Goal: Information Seeking & Learning: Learn about a topic

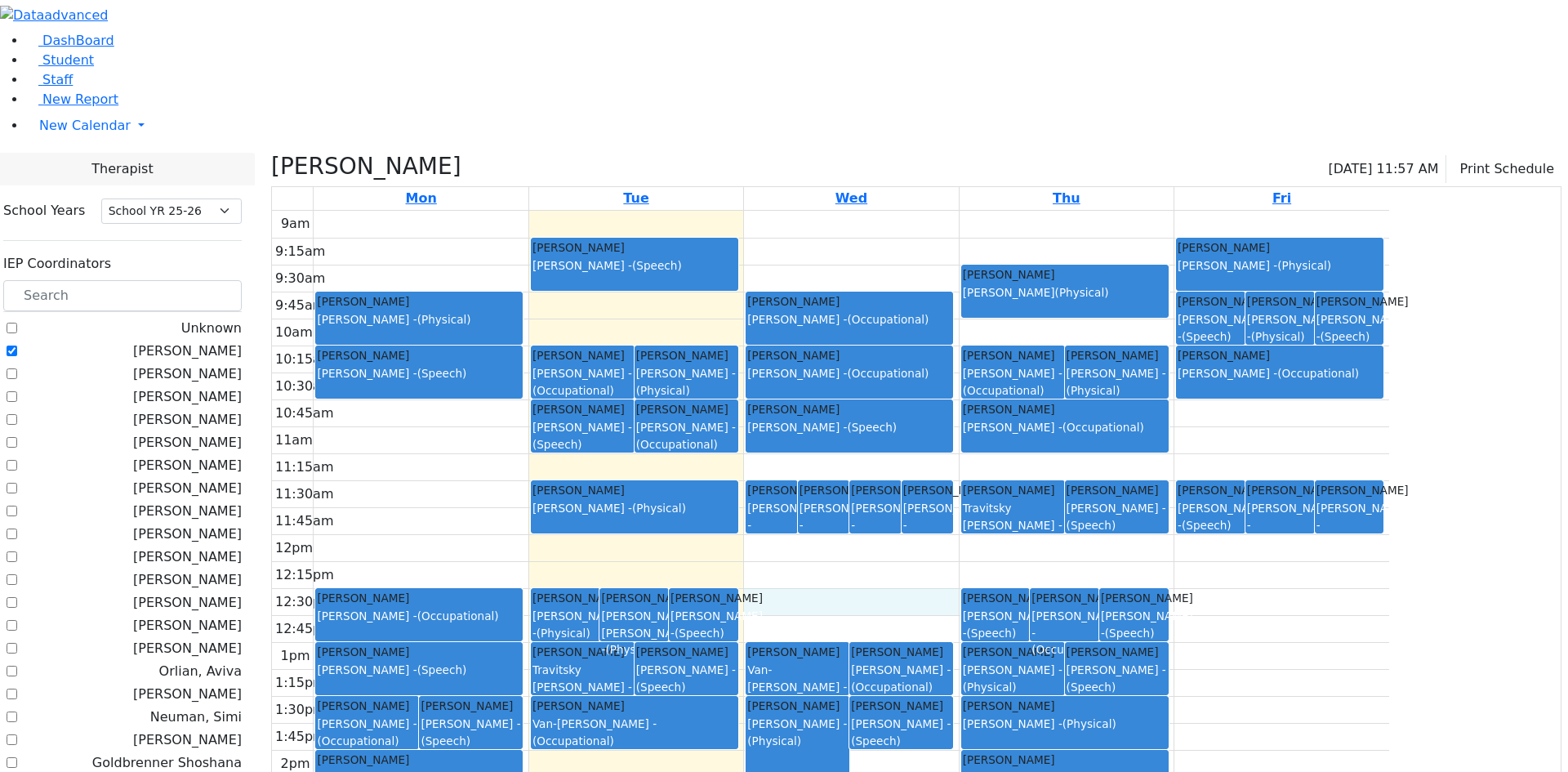
select select "212"
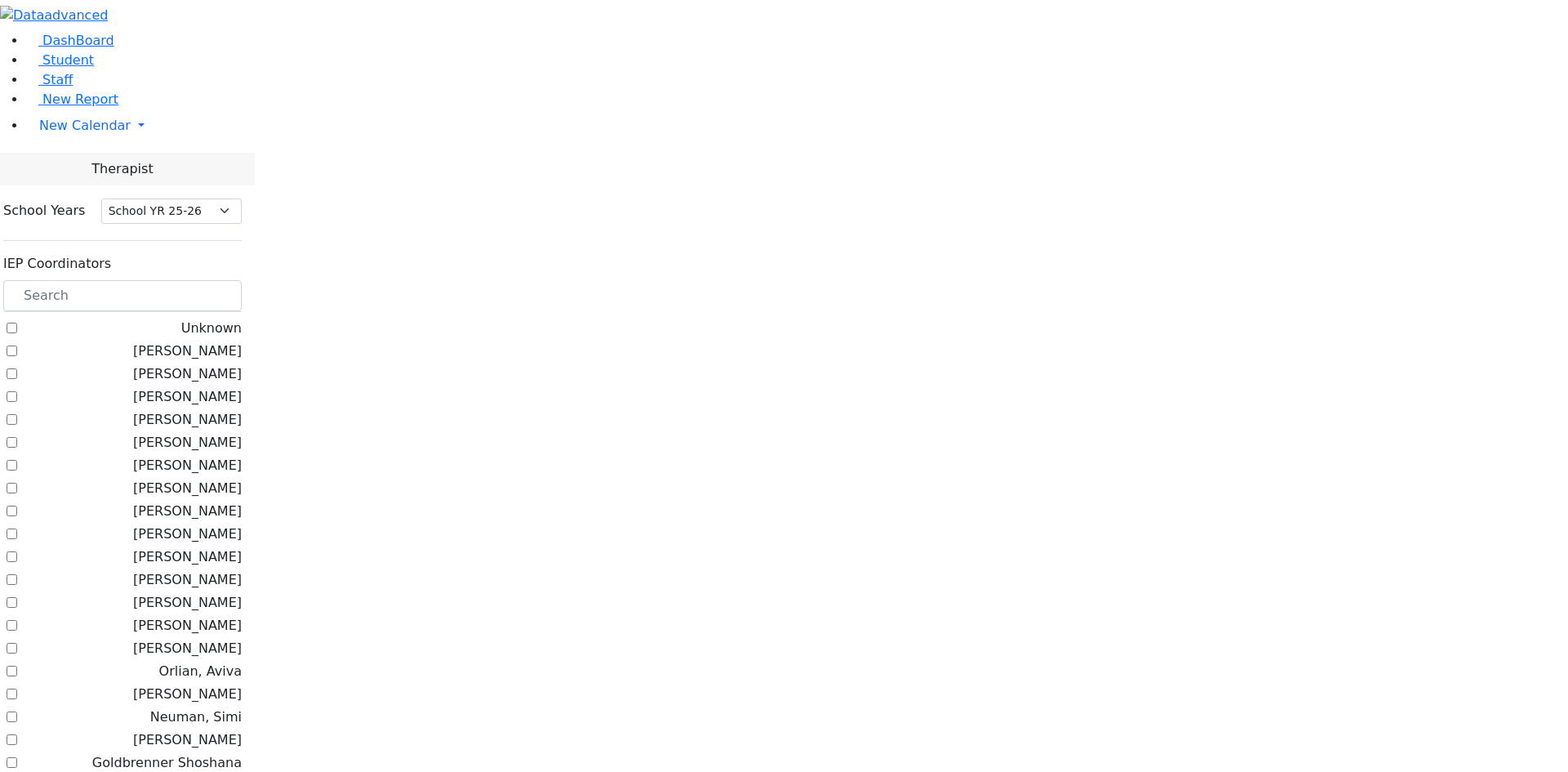
select select "212"
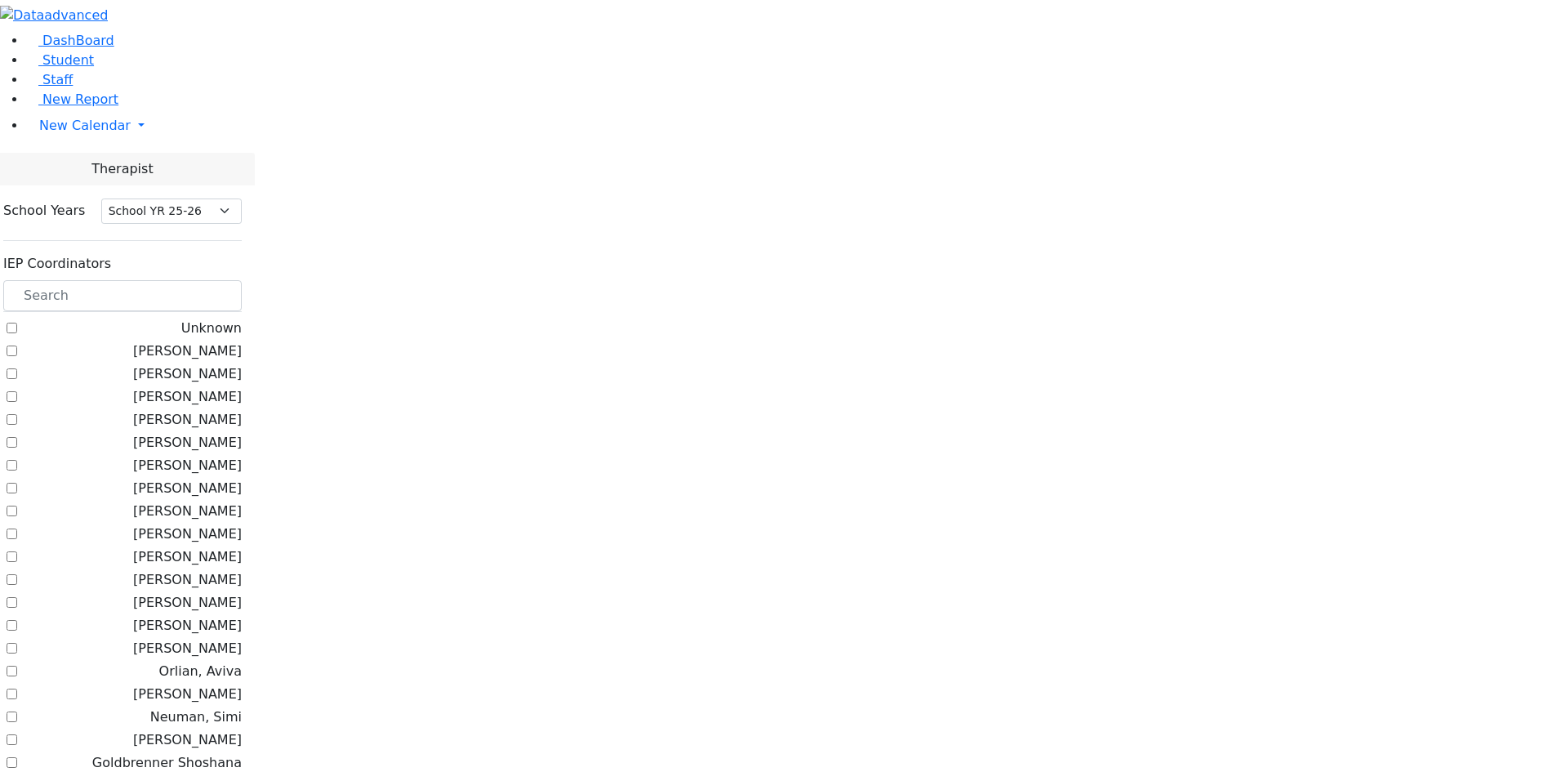
checkbox input "true"
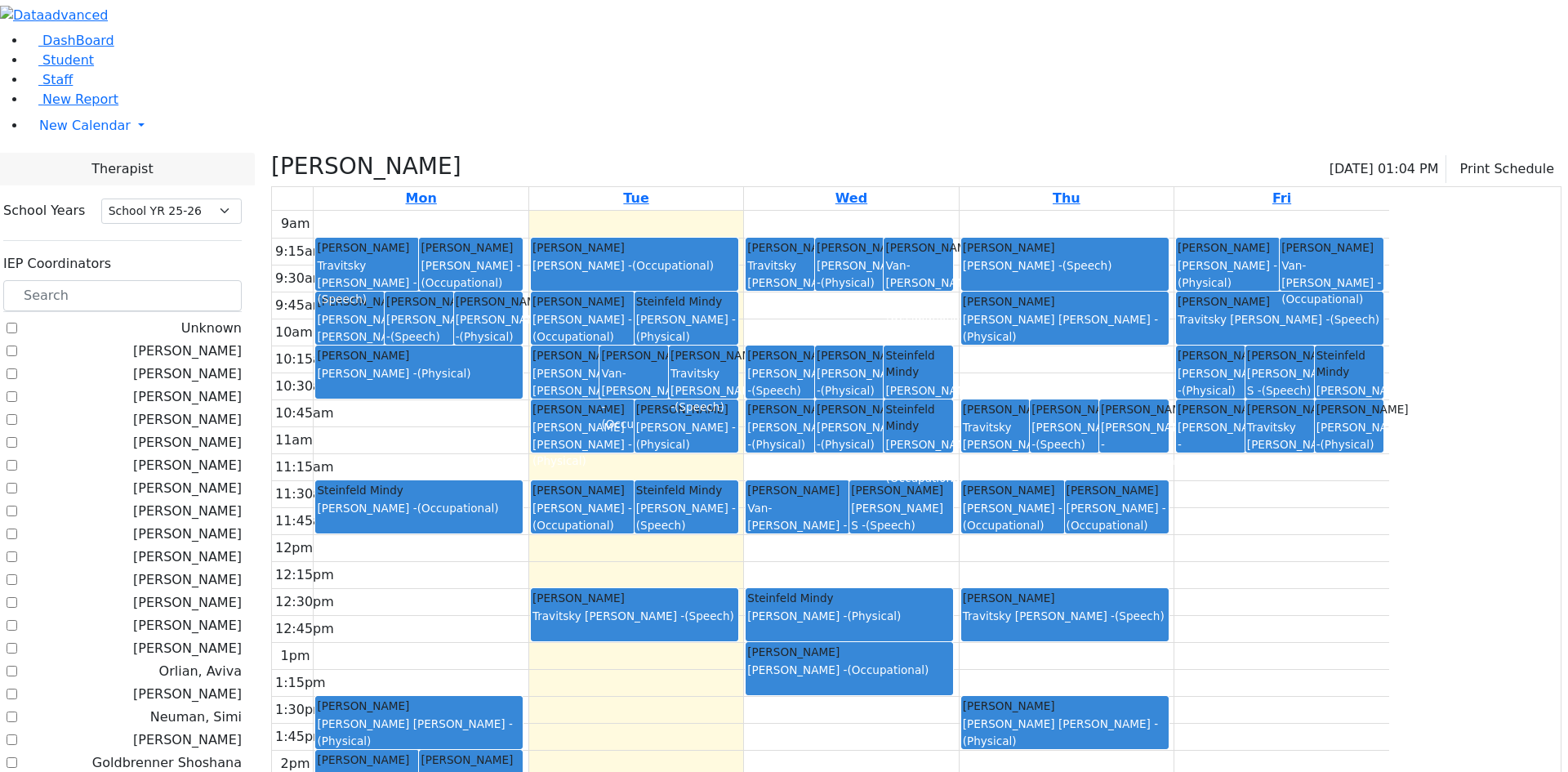
scroll to position [490, 0]
checkbox input "true"
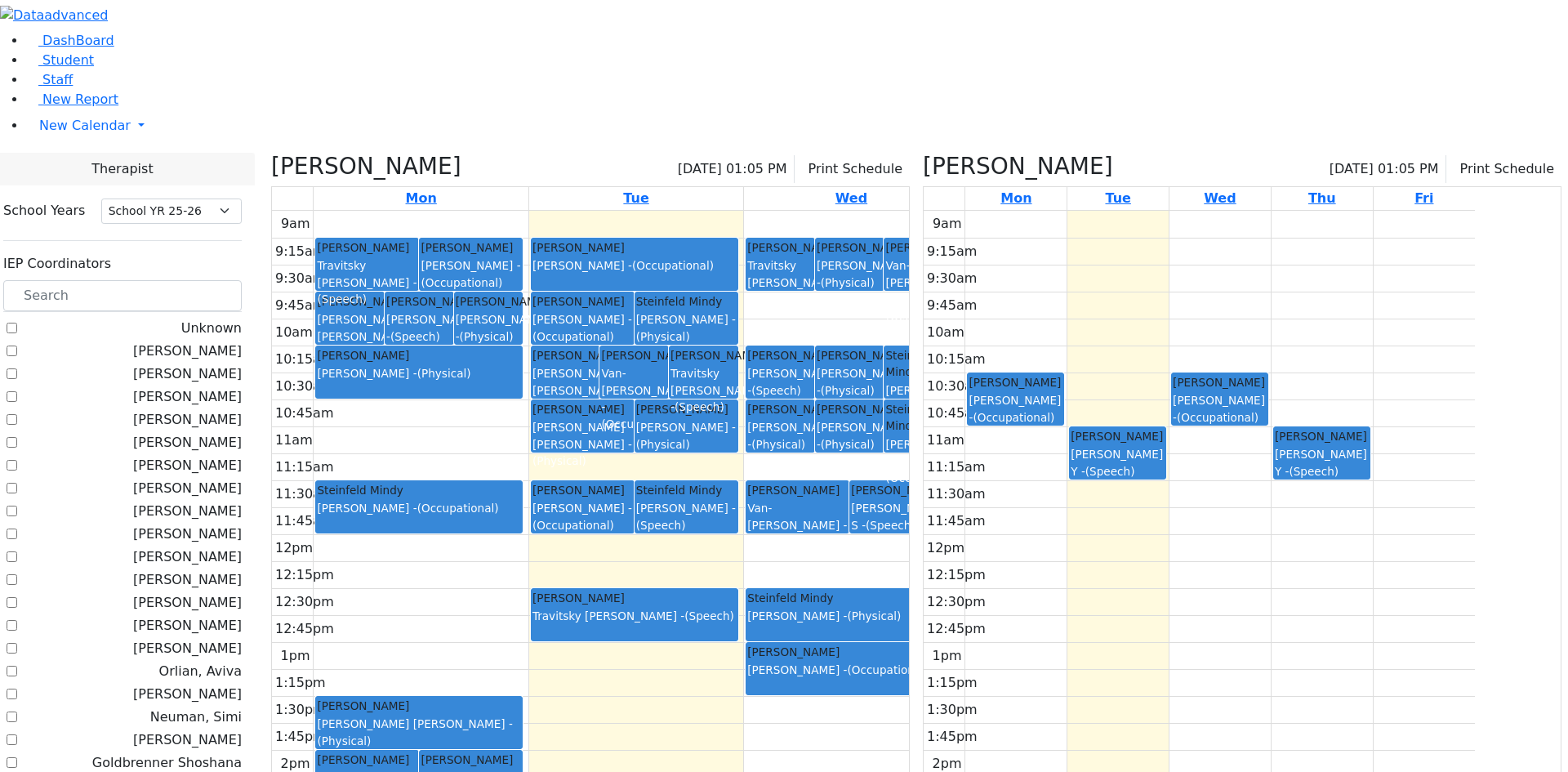
checkbox input "false"
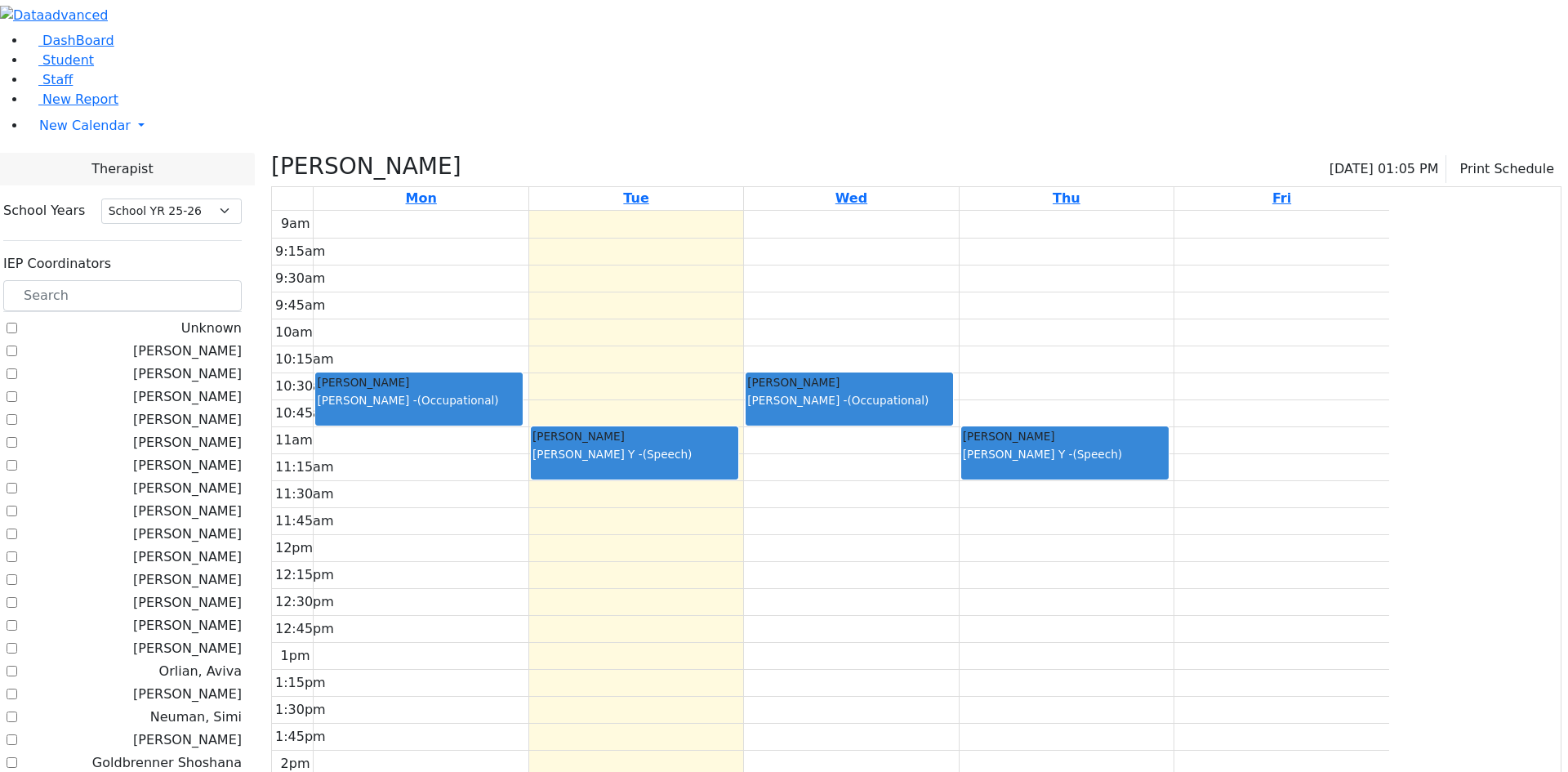
scroll to position [653, 0]
checkbox input "true"
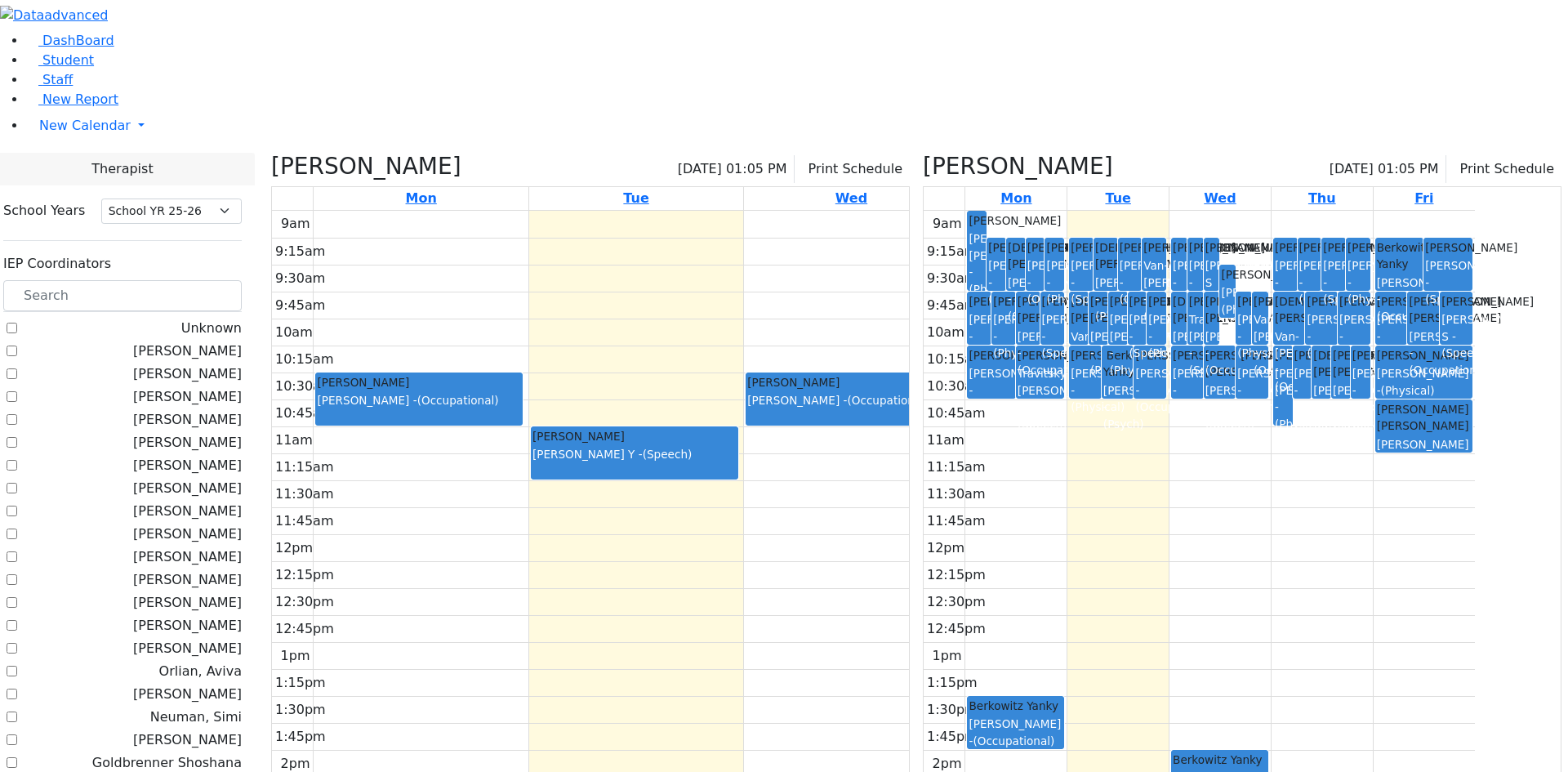
checkbox input "false"
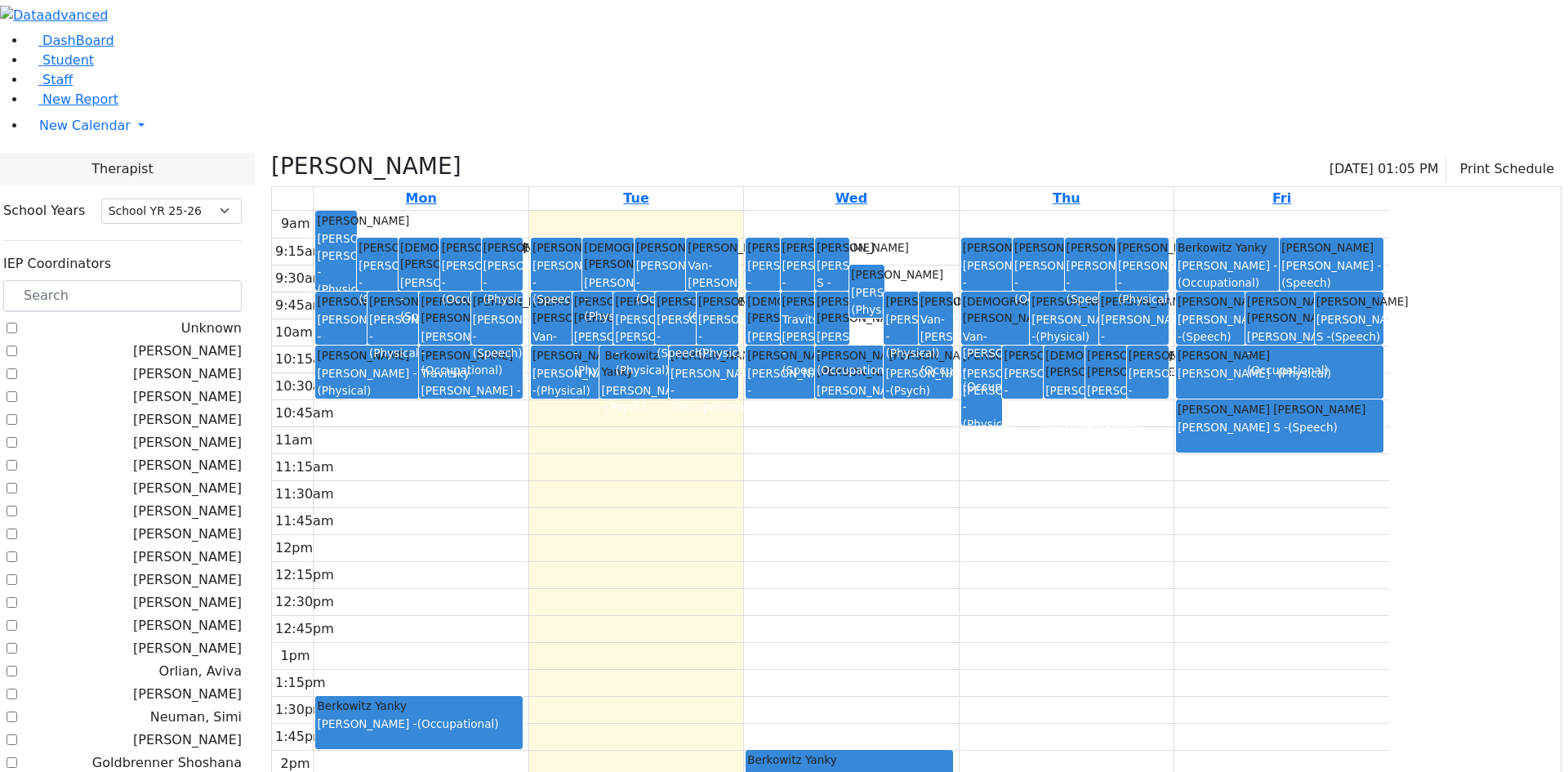
scroll to position [816, 0]
click at [63, 68] on span "Student" at bounding box center [68, 60] width 51 height 15
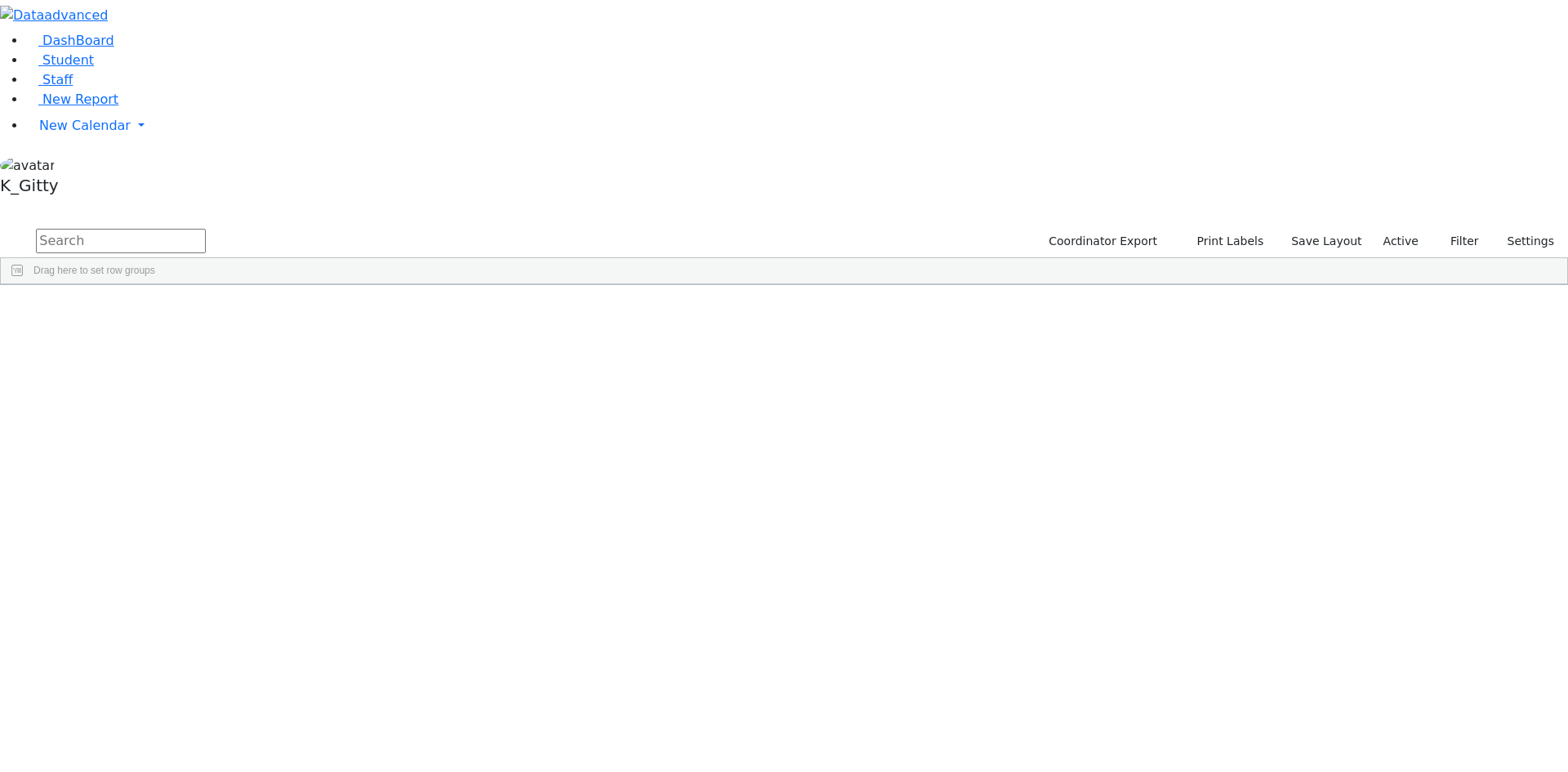
click at [206, 228] on input "text" at bounding box center [121, 240] width 170 height 24
type input "[PERSON_NAME]"
click at [208, 677] on div "[PERSON_NAME]" at bounding box center [157, 688] width 103 height 23
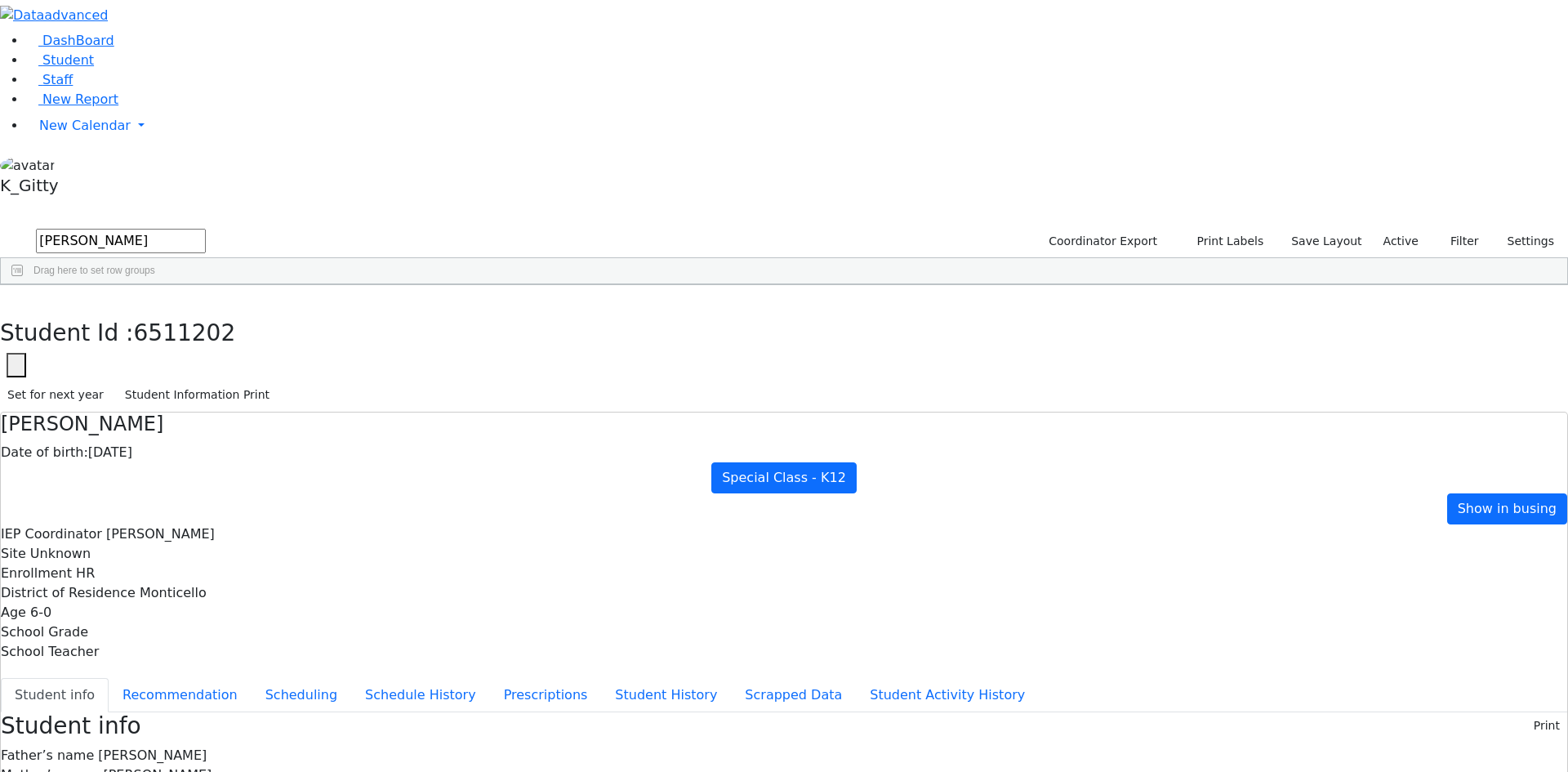
scroll to position [3, 0]
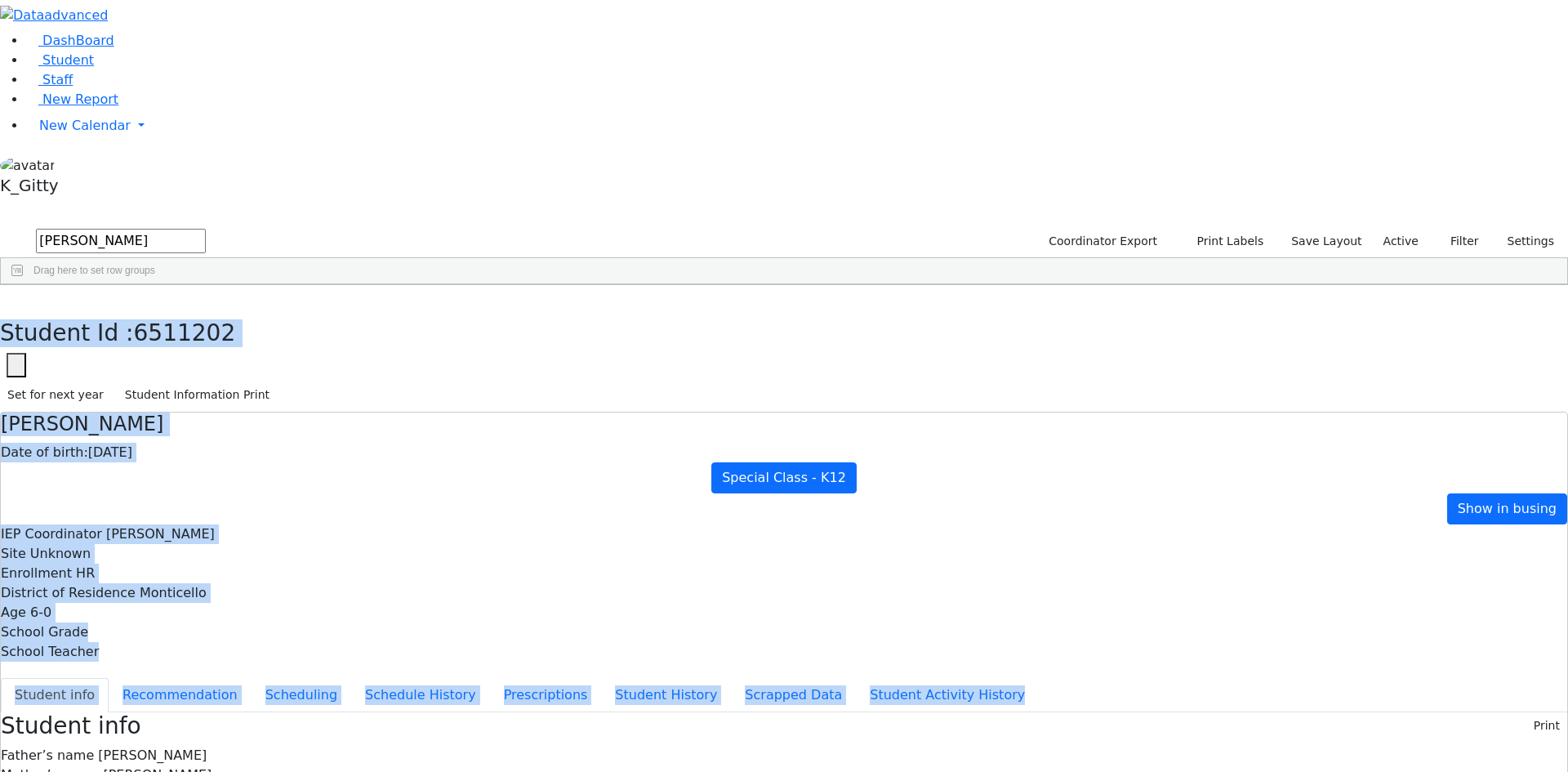
drag, startPoint x: 425, startPoint y: 503, endPoint x: 342, endPoint y: 44, distance: 466.4
click at [342, 285] on div "Student Id : 6511202 Student Id 6511202 Cancel Save Set for next year Student I…" at bounding box center [784, 772] width 1568 height 974
click at [416, 678] on ul "Student info Recommendation Scheduling Schedule History Prescriptions Student H…" at bounding box center [784, 695] width 1566 height 34
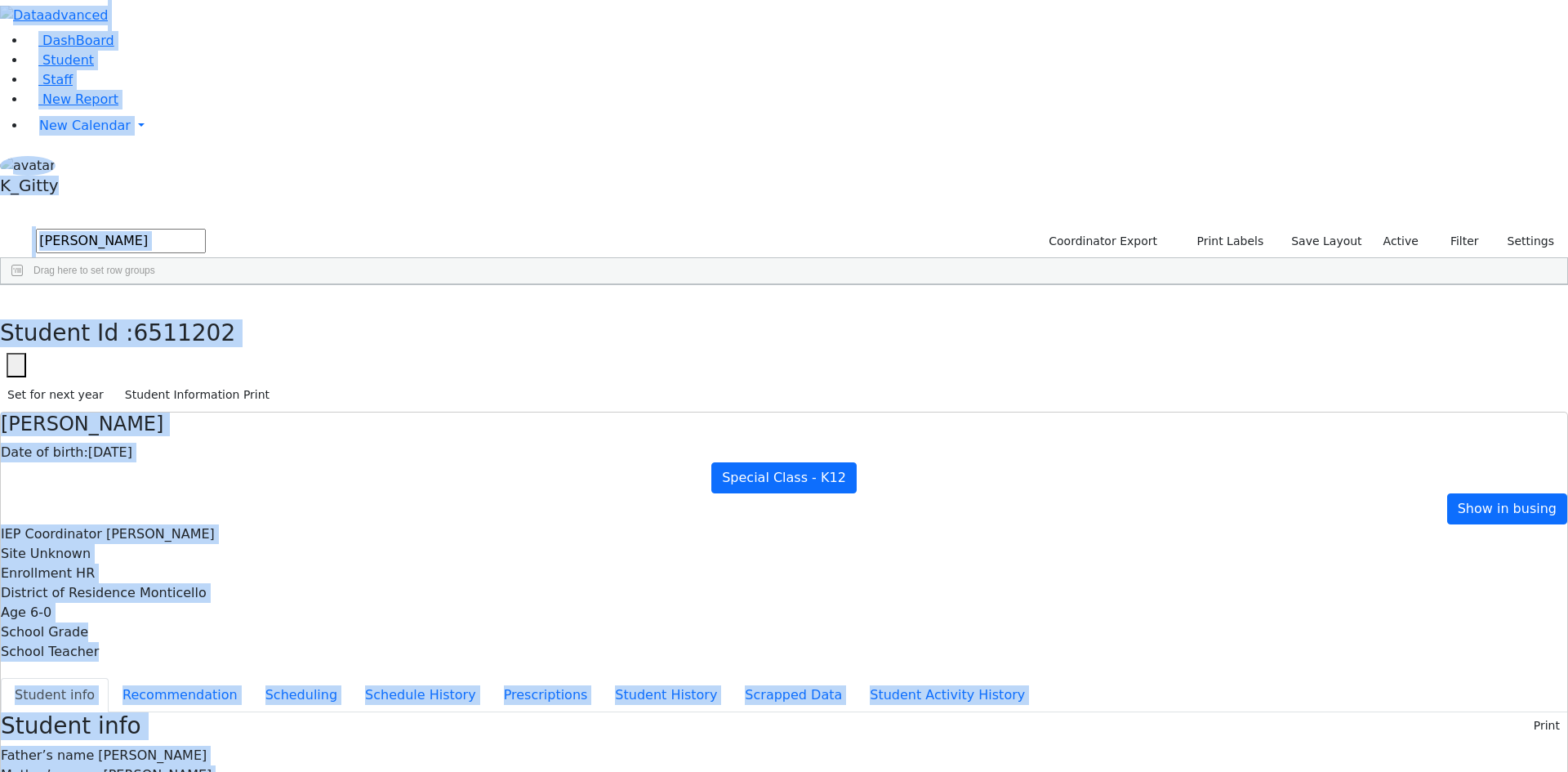
drag, startPoint x: 1352, startPoint y: 711, endPoint x: 96, endPoint y: 51, distance: 1418.9
click at [96, 51] on div "DashBoard Student Staff New Report New Calendar Calendar K_Gitty" at bounding box center [784, 681] width 1568 height 1364
drag, startPoint x: 1441, startPoint y: 744, endPoint x: -149, endPoint y: 50, distance: 1734.9
click at [0, 50] on html "Printing Please wait. Remaining time 10 seconds. Print Schedule Options Show Bi…" at bounding box center [784, 681] width 1568 height 1364
